Goal: Task Accomplishment & Management: Use online tool/utility

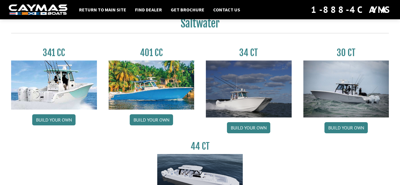
scroll to position [264, 0]
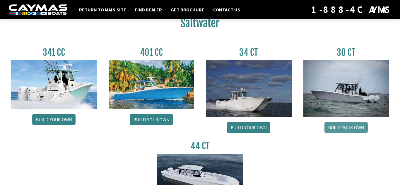
click at [346, 129] on link "Build your own" at bounding box center [345, 127] width 43 height 11
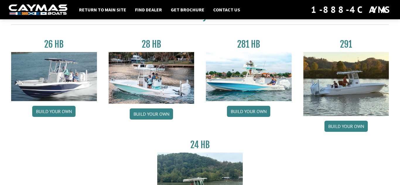
scroll to position [31, 0]
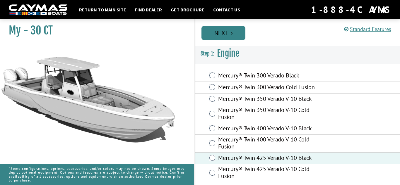
click at [230, 27] on link "Next" at bounding box center [223, 33] width 44 height 14
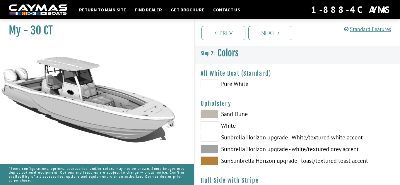
click at [208, 84] on span at bounding box center [209, 84] width 18 height 9
click at [204, 113] on span at bounding box center [209, 114] width 18 height 9
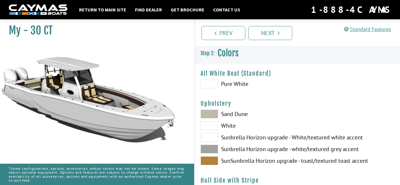
click at [207, 83] on span at bounding box center [209, 84] width 18 height 9
click at [211, 80] on span at bounding box center [209, 84] width 18 height 9
click at [210, 85] on span at bounding box center [209, 84] width 18 height 9
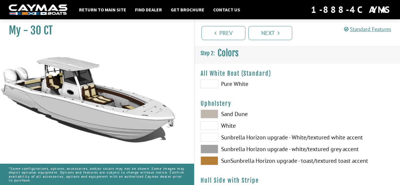
click at [210, 85] on span at bounding box center [209, 84] width 18 height 9
click at [210, 121] on div "Sand Dune White Sunbrella Horizon upgrade - White/textured white accent Sunbrel…" at bounding box center [246, 139] width 103 height 59
click at [209, 127] on span at bounding box center [209, 125] width 18 height 9
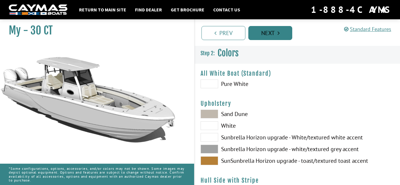
click at [260, 37] on link "Next" at bounding box center [270, 33] width 44 height 14
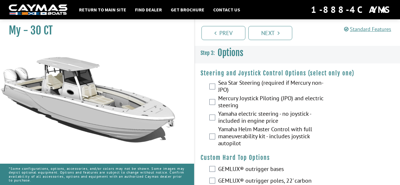
click at [210, 105] on div "Mercury Joystick Piloting (JPO) and electric steering" at bounding box center [297, 103] width 205 height 16
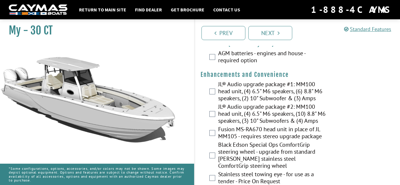
scroll to position [210, 0]
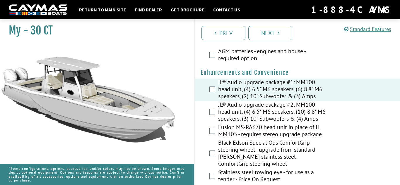
click at [209, 118] on div "JL® Audio upgrade package #2: MM100 head unit, (4) 6.5" M6 speakers, (10) 8.8" …" at bounding box center [297, 112] width 205 height 23
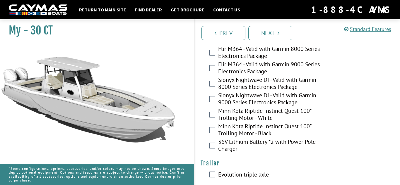
scroll to position [1521, 0]
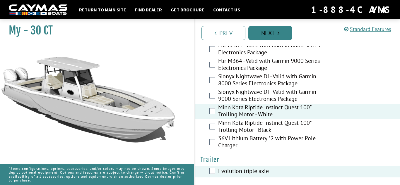
click at [282, 31] on link "Next" at bounding box center [270, 33] width 44 height 14
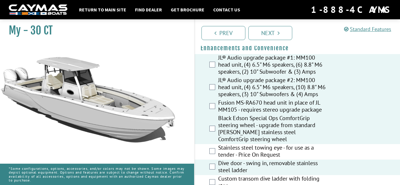
scroll to position [242, 0]
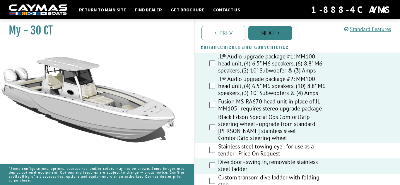
click at [267, 26] on link "Next" at bounding box center [270, 33] width 44 height 14
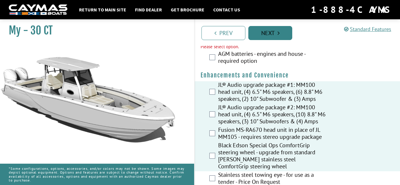
scroll to position [199, 0]
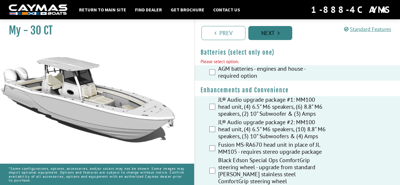
click at [265, 36] on link "Next" at bounding box center [270, 33] width 44 height 14
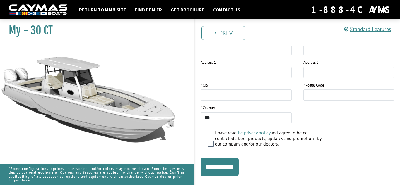
scroll to position [131, 0]
